Goal: Check status: Check status

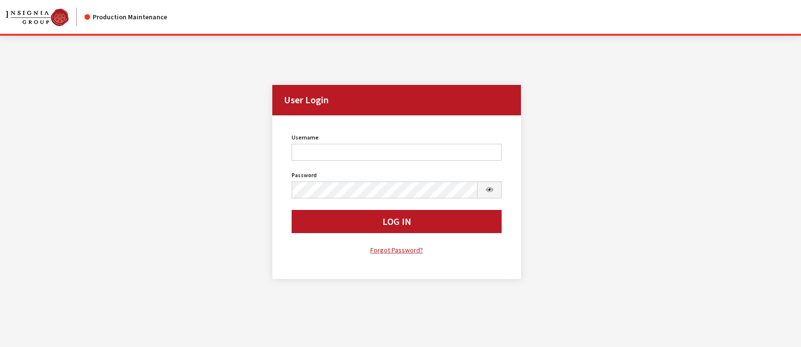
scroll to position [36, 0]
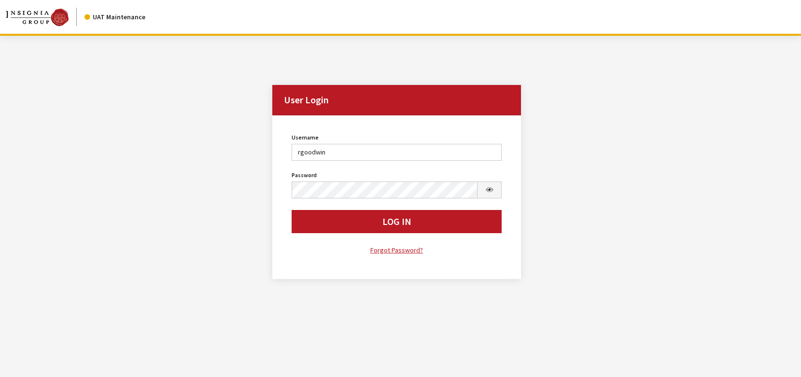
click at [797, 89] on div "Modal title Cancel Yes OK Modal title OK User Login User Login Username rgoodwi…" at bounding box center [400, 224] width 801 height 377
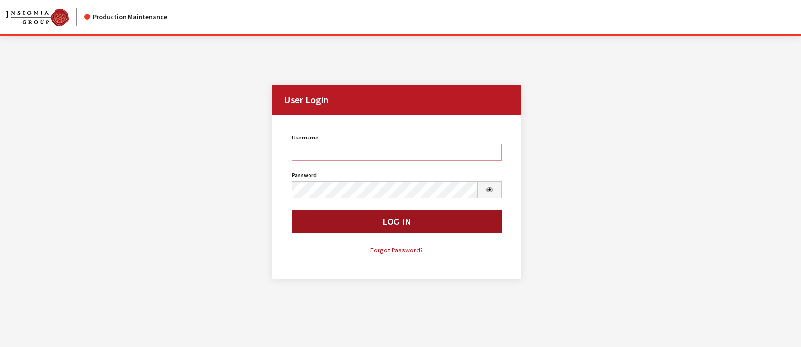
type input "rgoodwin"
click at [350, 219] on button "Log In" at bounding box center [397, 221] width 211 height 23
